Goal: Information Seeking & Learning: Check status

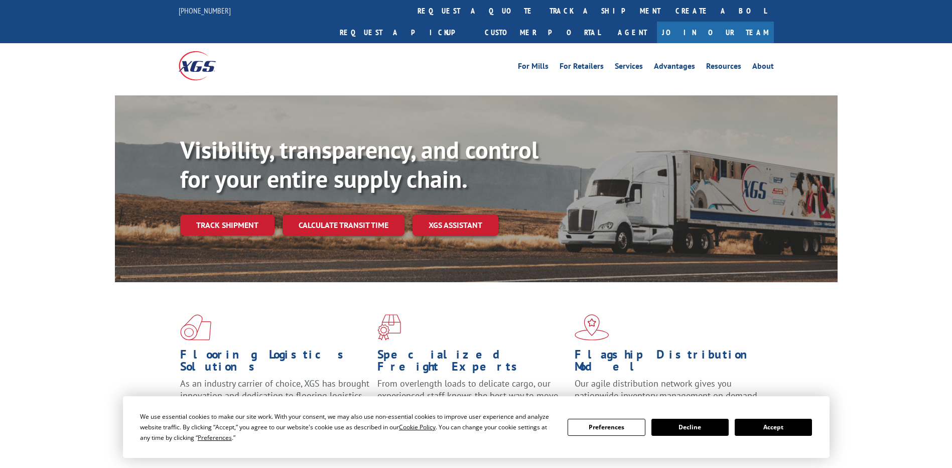
click at [230, 214] on link "Track shipment" at bounding box center [227, 224] width 94 height 21
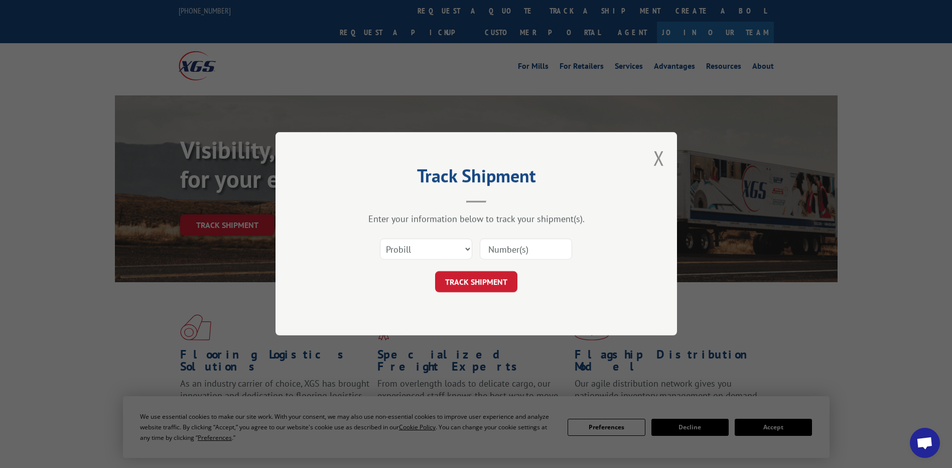
click at [493, 252] on input at bounding box center [526, 249] width 92 height 21
paste input "569225892"
type input "569225892"
click at [486, 283] on button "TRACK SHIPMENT" at bounding box center [476, 281] width 82 height 21
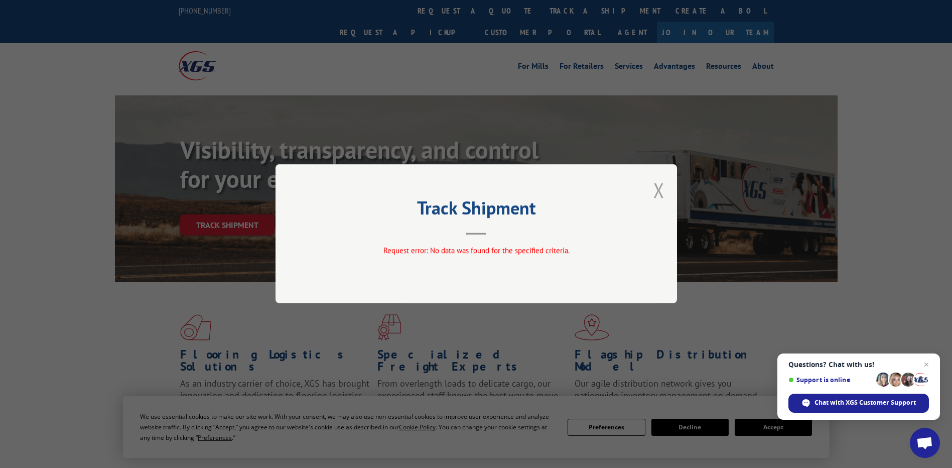
click at [657, 187] on button "Close modal" at bounding box center [658, 190] width 11 height 27
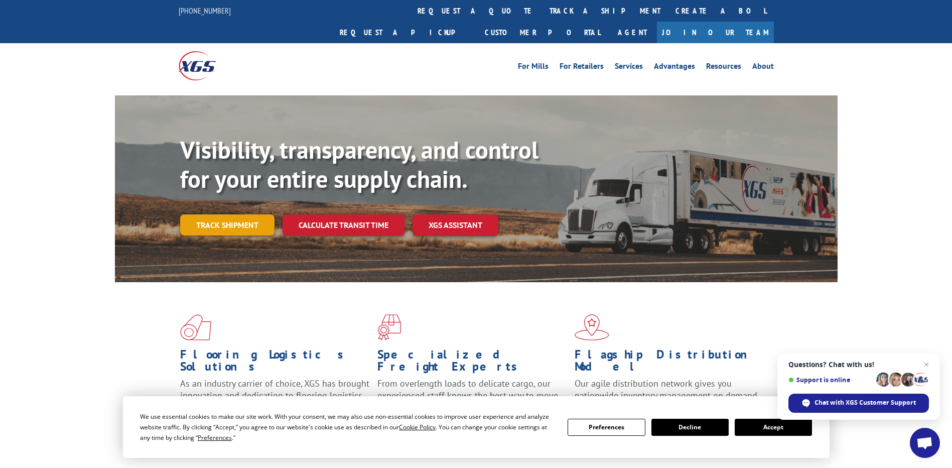
click at [250, 214] on link "Track shipment" at bounding box center [227, 224] width 94 height 21
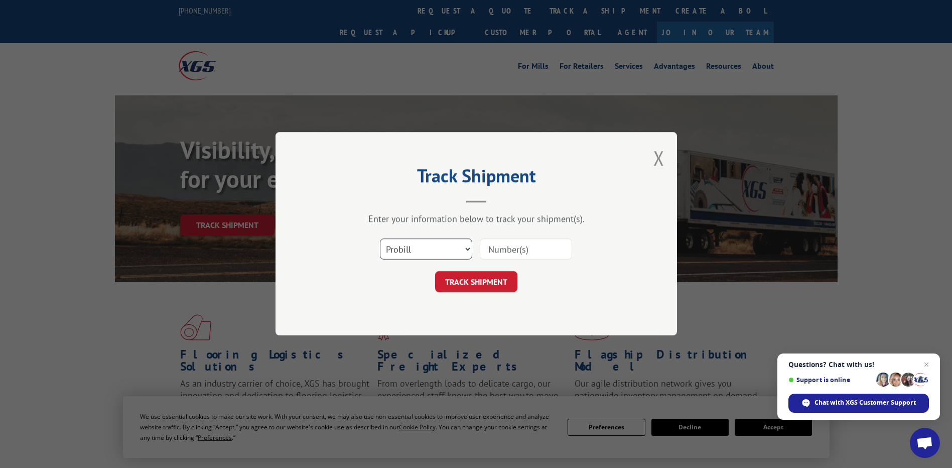
click at [410, 248] on select "Select category... Probill BOL PO" at bounding box center [426, 249] width 92 height 21
select select "bol"
click at [380, 239] on select "Select category... Probill BOL PO" at bounding box center [426, 249] width 92 height 21
click at [533, 253] on input at bounding box center [526, 249] width 92 height 21
paste input "569225892"
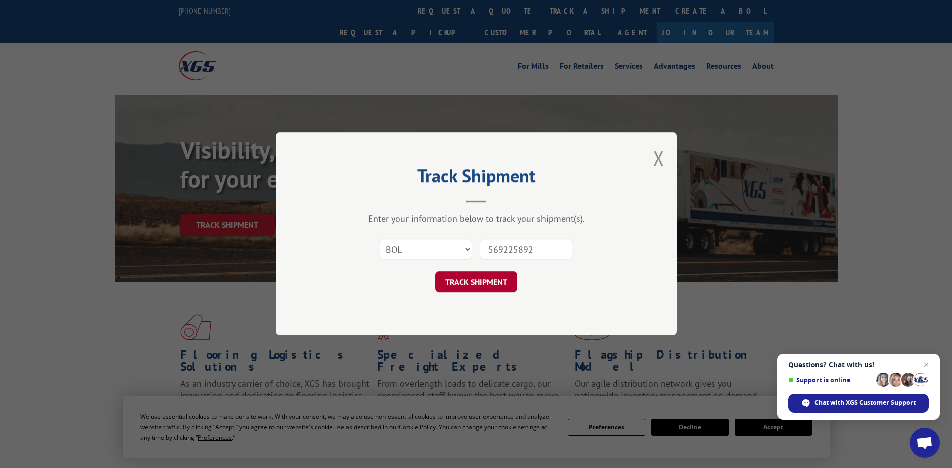
type input "569225892"
click at [499, 278] on button "TRACK SHIPMENT" at bounding box center [476, 281] width 82 height 21
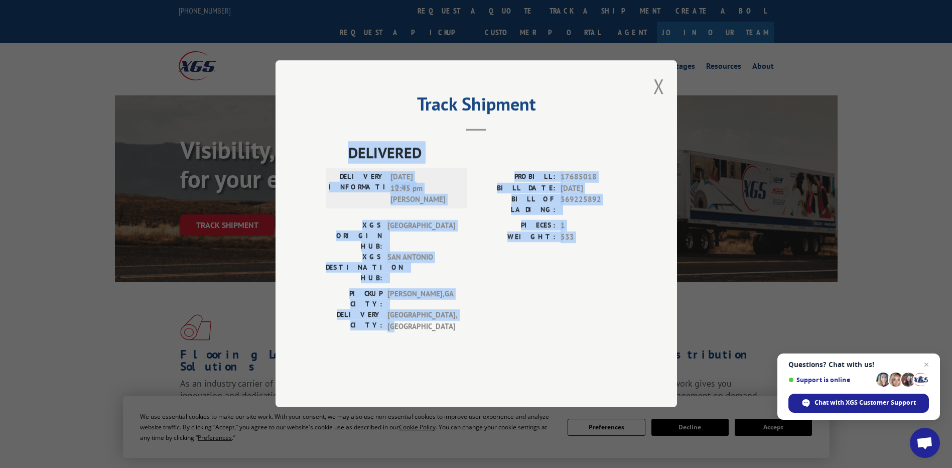
drag, startPoint x: 341, startPoint y: 179, endPoint x: 587, endPoint y: 302, distance: 274.5
click at [587, 302] on div "DELIVERED DELIVERY INFORMATION: [DATE] 12:45 pm [PERSON_NAME] PROBILL: 17685018…" at bounding box center [476, 240] width 301 height 196
drag, startPoint x: 587, startPoint y: 302, endPoint x: 542, endPoint y: 205, distance: 106.9
copy div "DELIVERED DELIVERY INFORMATION: [DATE] 12:45 pm [PERSON_NAME] PROBILL: 17685018…"
